Goal: Find specific page/section: Find specific page/section

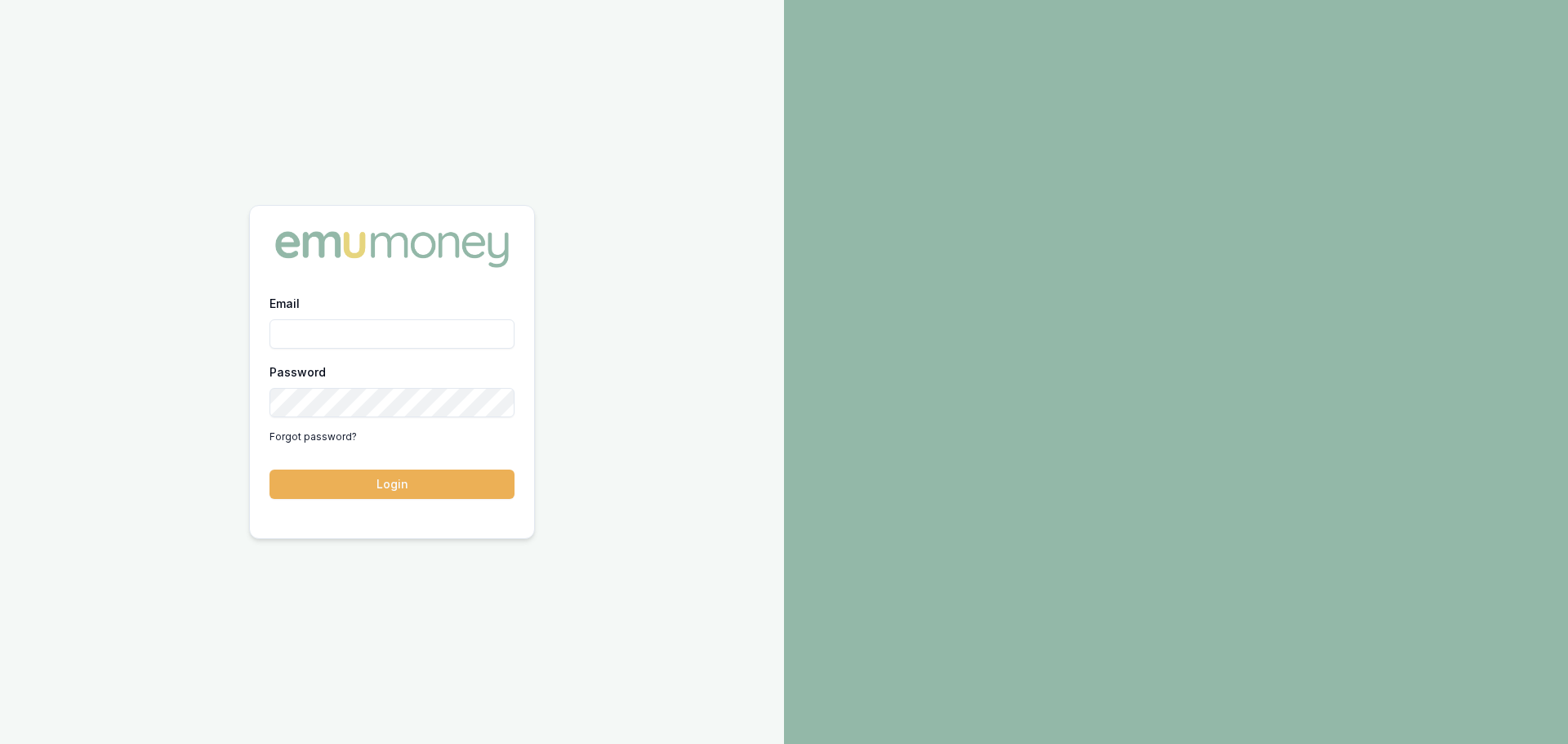
click at [477, 331] on input "Email" at bounding box center [392, 334] width 245 height 29
type input "erin.shield@emumoney.com.au"
click at [269, 470] on button "Login" at bounding box center [392, 485] width 245 height 29
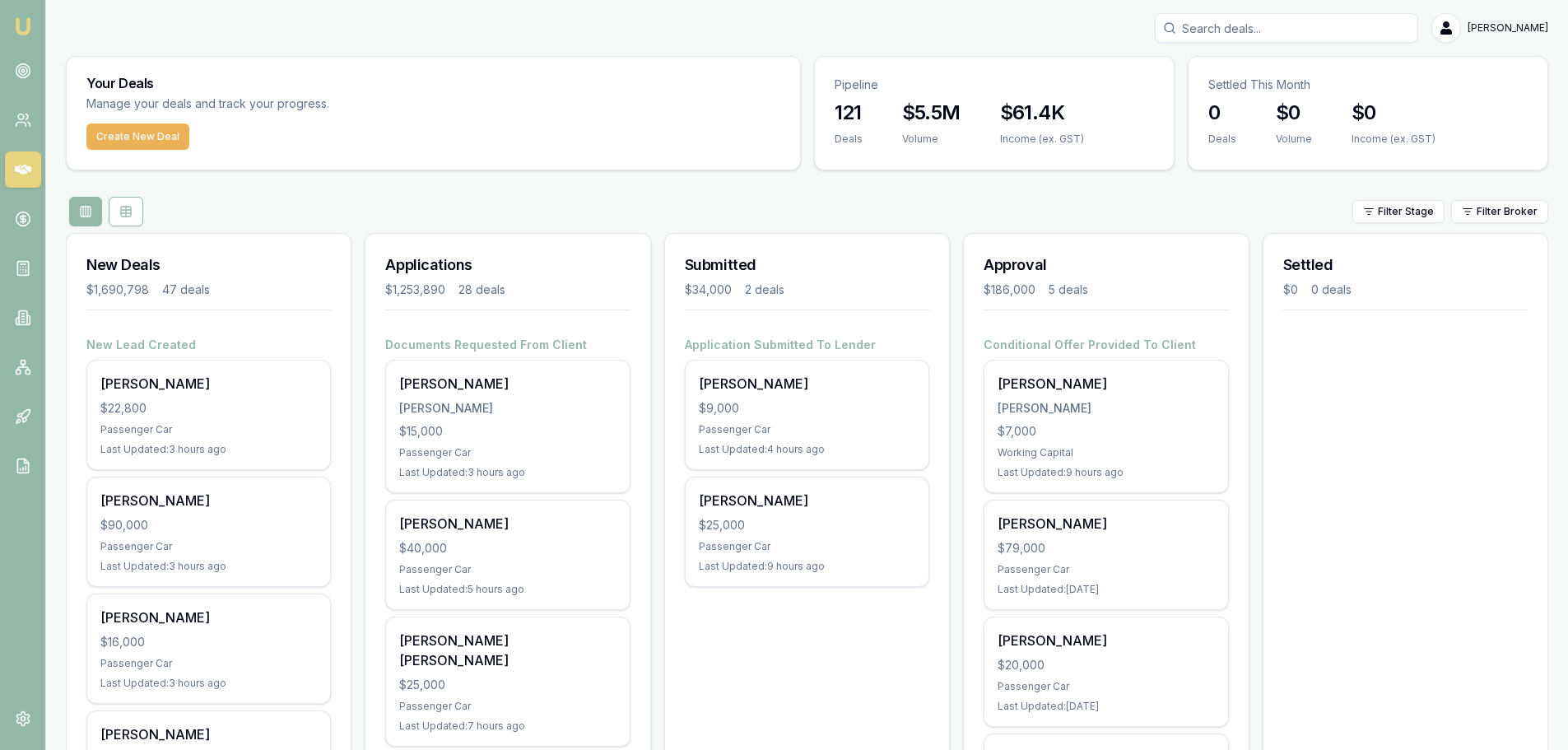
click at [1326, 29] on input "Search deals" at bounding box center [1286, 27] width 263 height 29
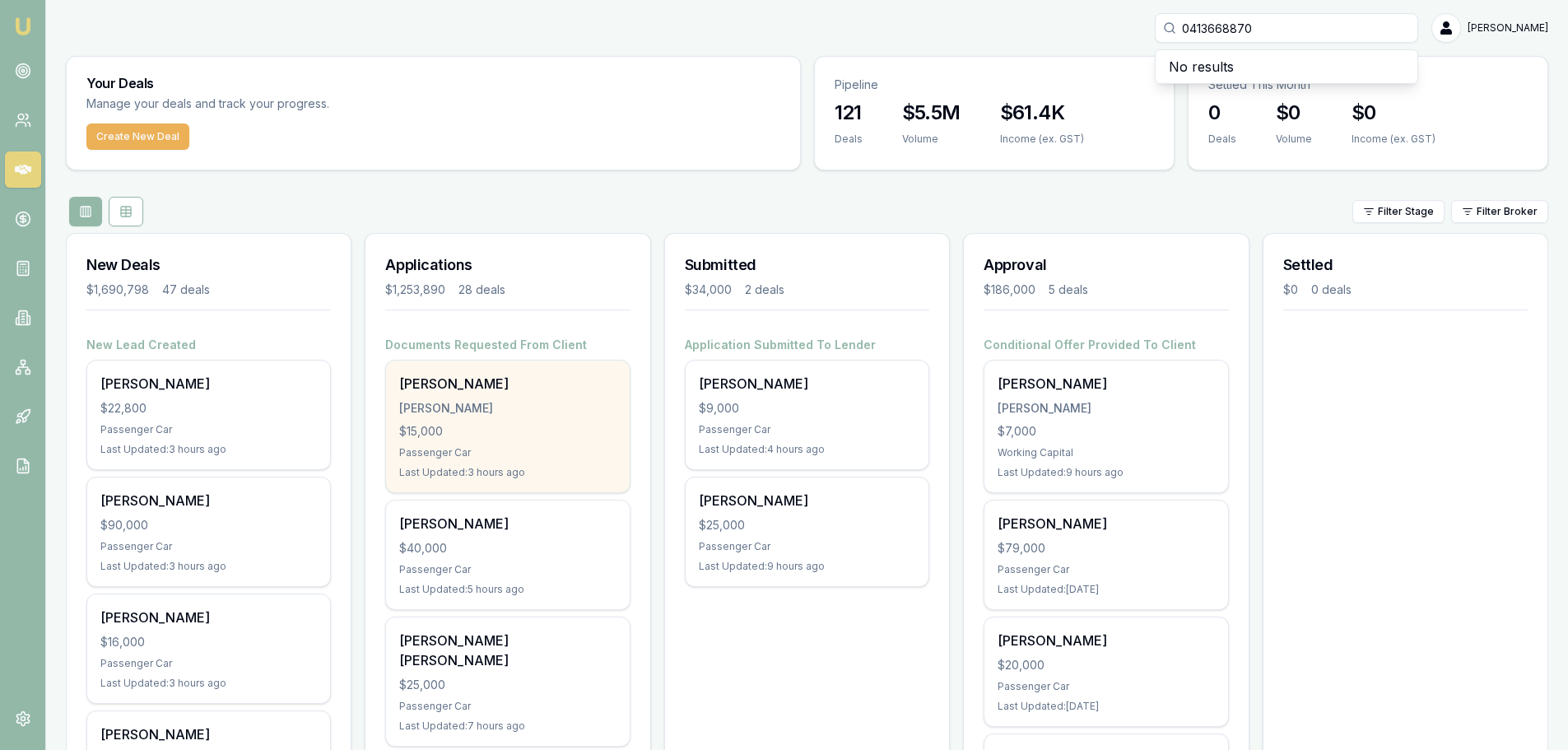
type input "0413668870"
click at [444, 393] on div "[PERSON_NAME] [PERSON_NAME] $15,000 Passenger Car Last Updated: 3 hours ago" at bounding box center [507, 426] width 243 height 132
